Goal: Check status: Check status

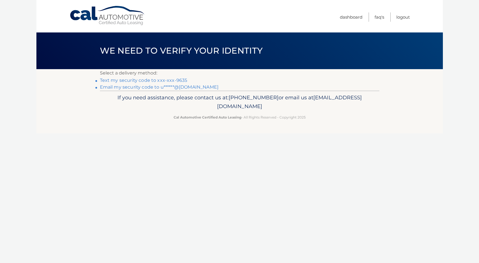
click at [179, 85] on link "Email my security code to u******@gmail.com" at bounding box center [159, 86] width 119 height 5
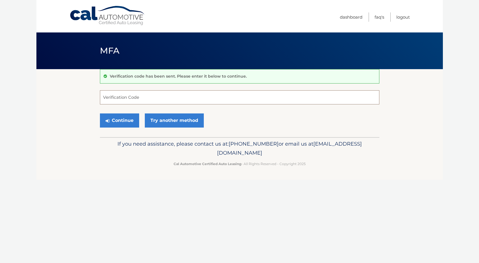
click at [139, 97] on input "Verification Code" at bounding box center [239, 97] width 279 height 14
paste input "328187"
type input "328187"
click at [122, 126] on button "Continue" at bounding box center [119, 120] width 39 height 14
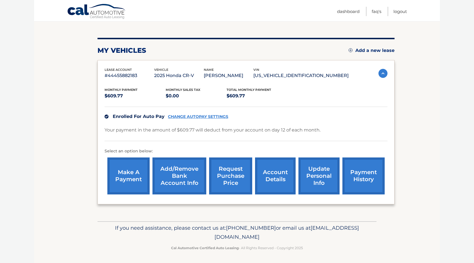
scroll to position [58, 0]
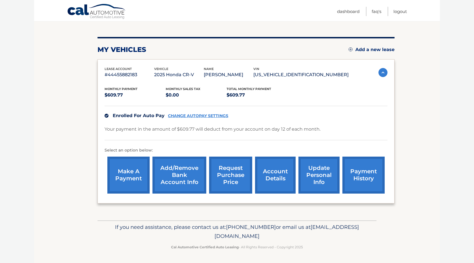
click at [359, 177] on link "payment history" at bounding box center [364, 175] width 42 height 37
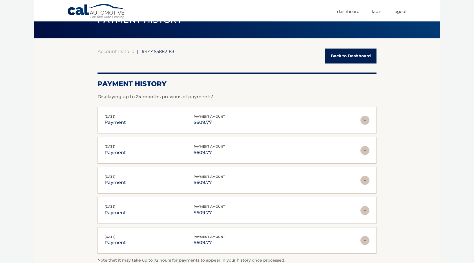
scroll to position [25, 0]
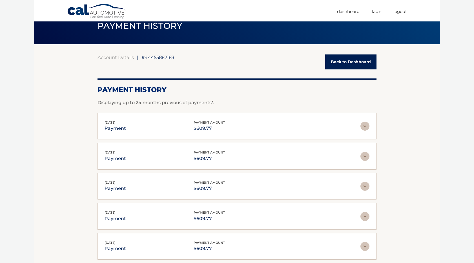
click at [366, 126] on img at bounding box center [365, 126] width 9 height 9
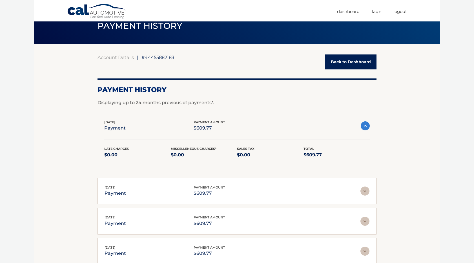
click at [366, 126] on img at bounding box center [365, 125] width 9 height 9
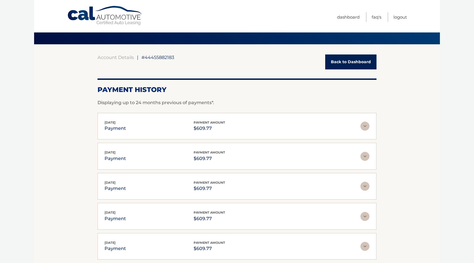
scroll to position [0, 0]
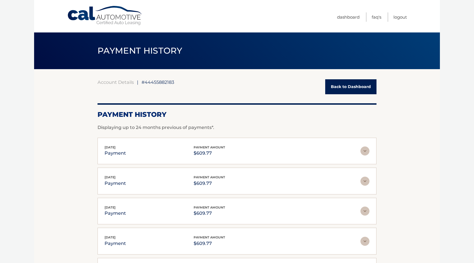
click at [349, 87] on link "Back to Dashboard" at bounding box center [351, 86] width 51 height 15
